Goal: Information Seeking & Learning: Learn about a topic

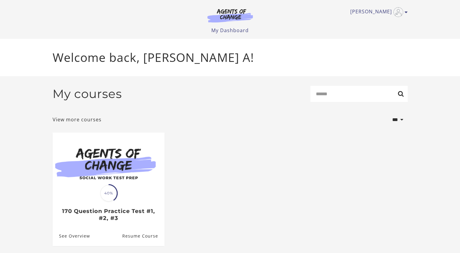
scroll to position [19, 0]
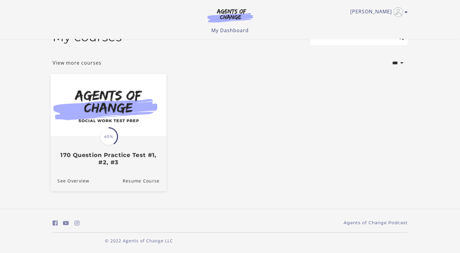
click at [142, 112] on img at bounding box center [107, 105] width 115 height 62
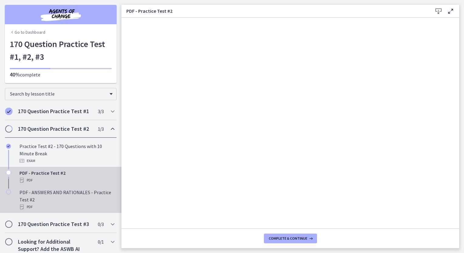
click at [67, 199] on div "PDF - ANSWERS AND RATIONALES - Practice Test #2 PDF" at bounding box center [66, 200] width 95 height 22
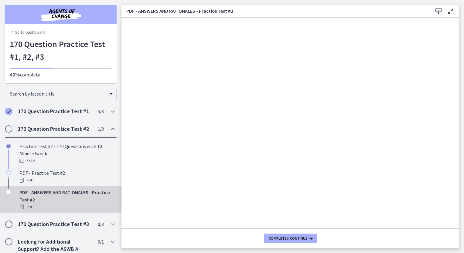
scroll to position [12, 0]
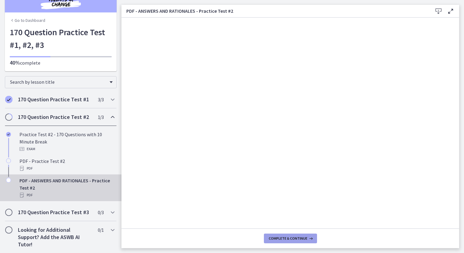
click at [303, 239] on span "Complete & continue" at bounding box center [288, 238] width 39 height 5
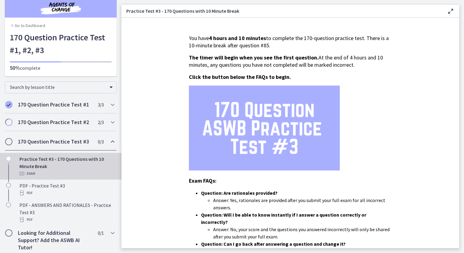
scroll to position [12, 0]
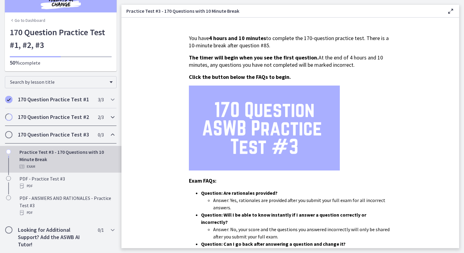
click at [7, 121] on div "170 Question Practice Test #2 2 / 3 Completed" at bounding box center [61, 117] width 112 height 18
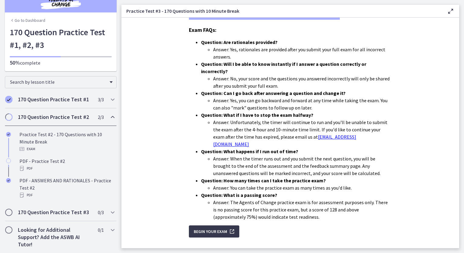
scroll to position [0, 0]
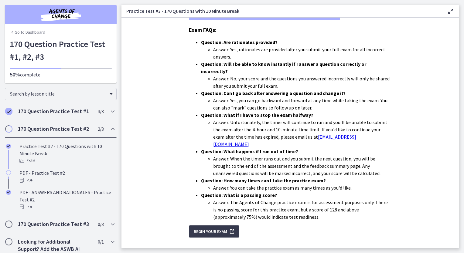
click at [21, 129] on h2 "170 Question Practice Test #2" at bounding box center [55, 128] width 74 height 7
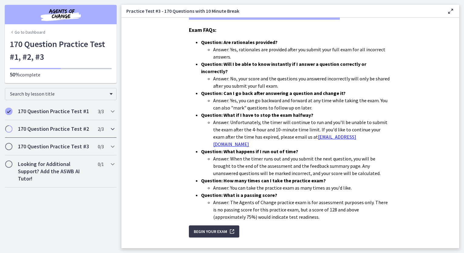
click at [57, 132] on h2 "170 Question Practice Test #2" at bounding box center [55, 128] width 74 height 7
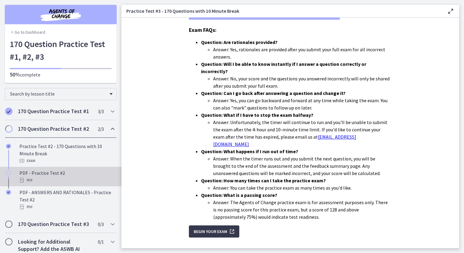
click at [9, 172] on icon "Chapters" at bounding box center [8, 172] width 5 height 5
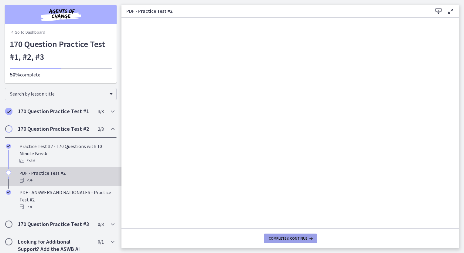
click at [299, 241] on span "Complete & continue" at bounding box center [288, 238] width 39 height 5
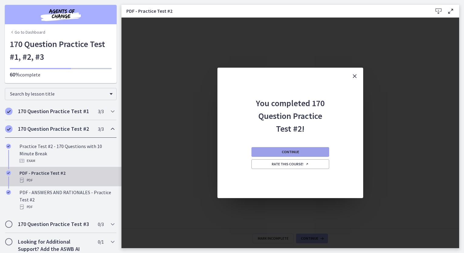
click at [312, 154] on button "Continue" at bounding box center [291, 152] width 78 height 10
